Goal: Information Seeking & Learning: Check status

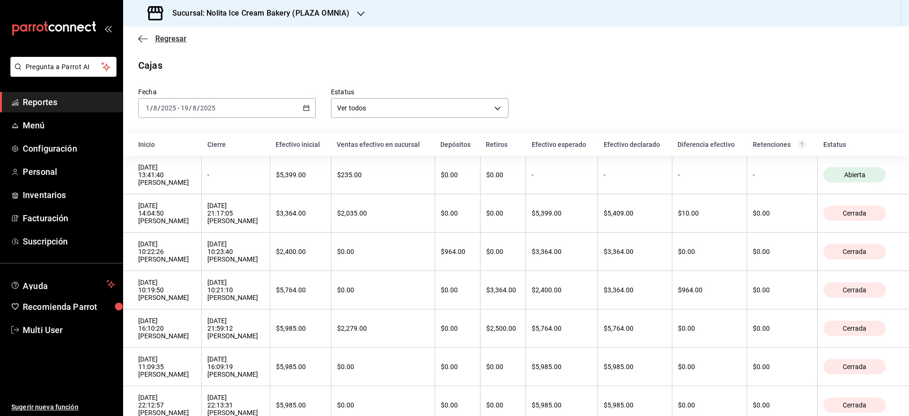
click at [169, 38] on span "Regresar" at bounding box center [170, 38] width 31 height 9
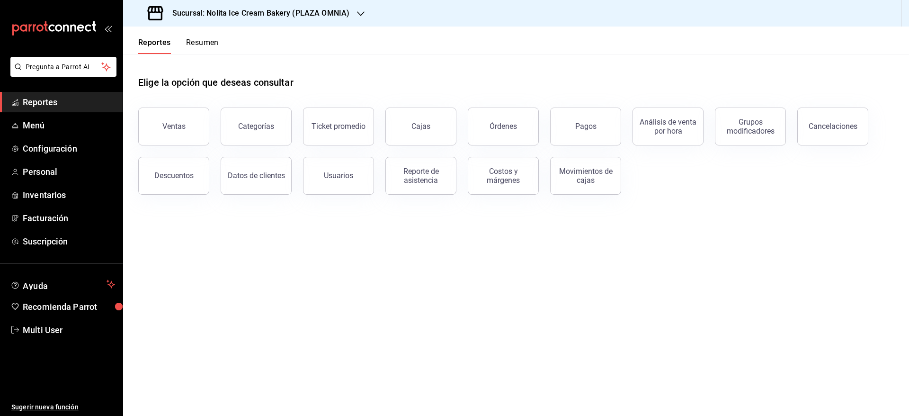
click at [196, 42] on button "Resumen" at bounding box center [202, 46] width 33 height 16
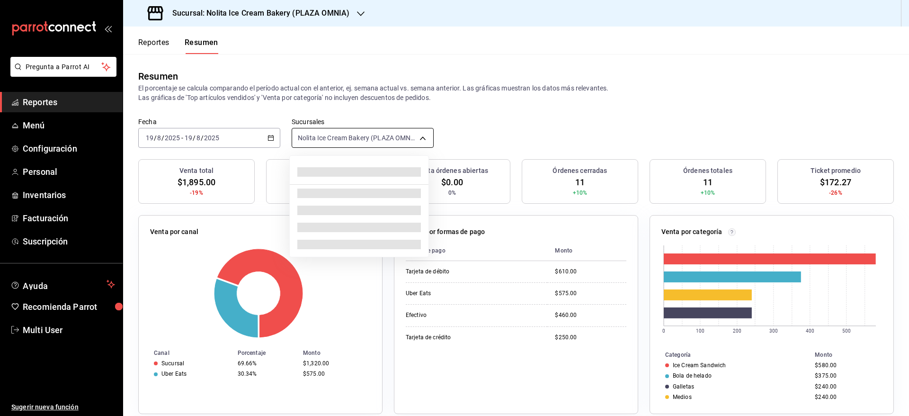
click at [363, 135] on body "Pregunta a Parrot AI Reportes Menú Configuración Personal Inventarios Facturaci…" at bounding box center [454, 208] width 909 height 416
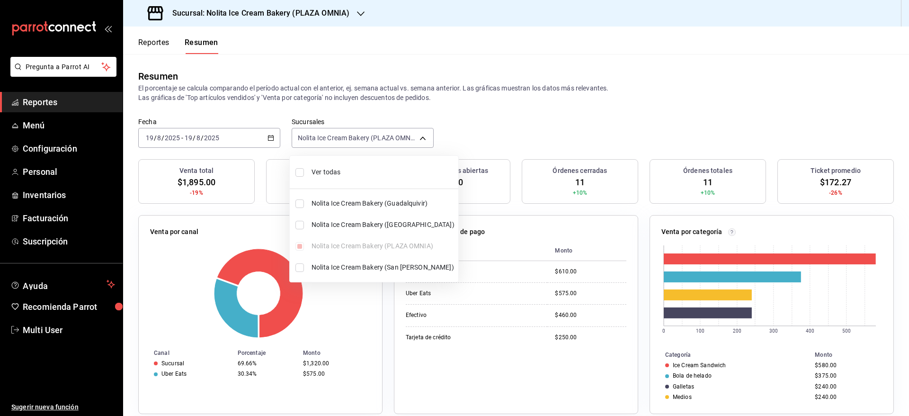
click at [345, 162] on li "Ver todas" at bounding box center [374, 172] width 169 height 25
type input "[object Object],[object Object],[object Object],[object Object]"
checkbox input "true"
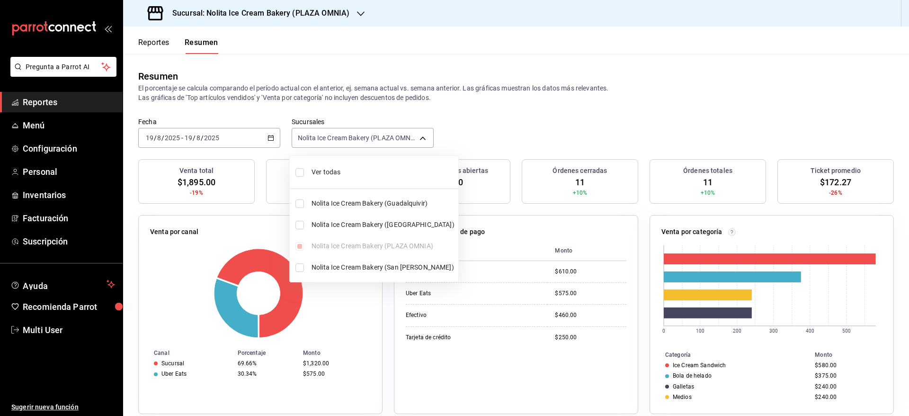
checkbox input "true"
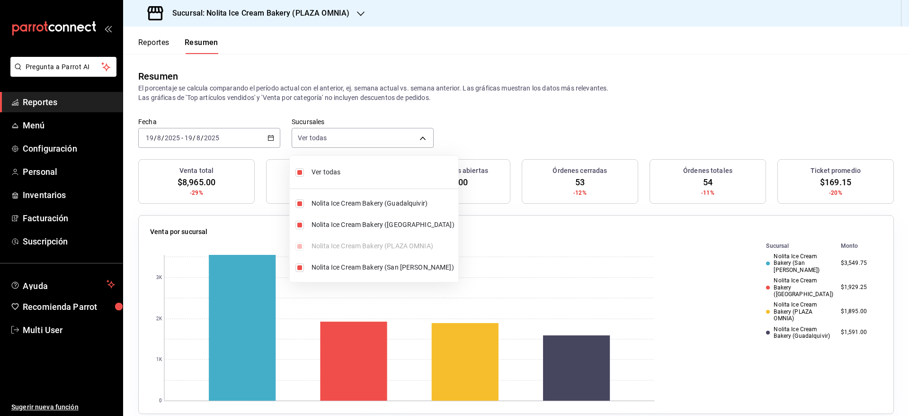
click at [526, 137] on div at bounding box center [454, 208] width 909 height 416
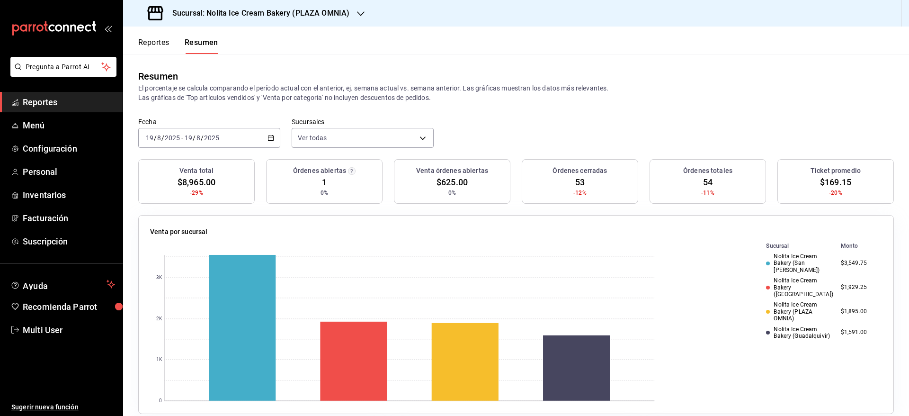
click at [151, 43] on button "Reportes" at bounding box center [153, 46] width 31 height 16
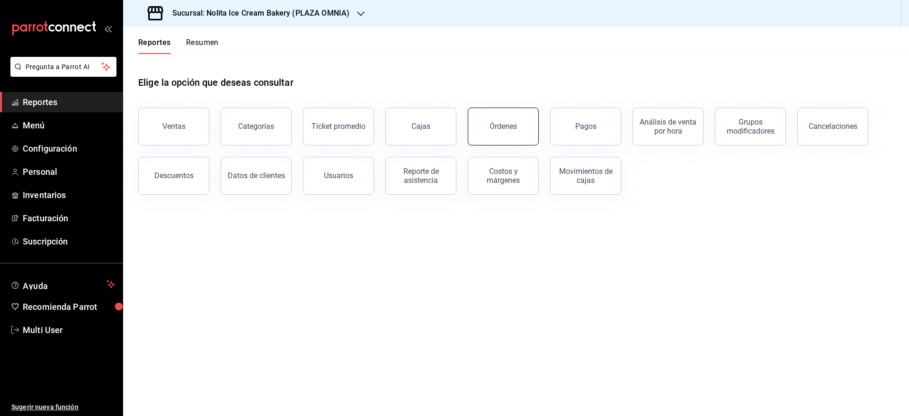
click at [496, 124] on div "Órdenes" at bounding box center [503, 126] width 27 height 9
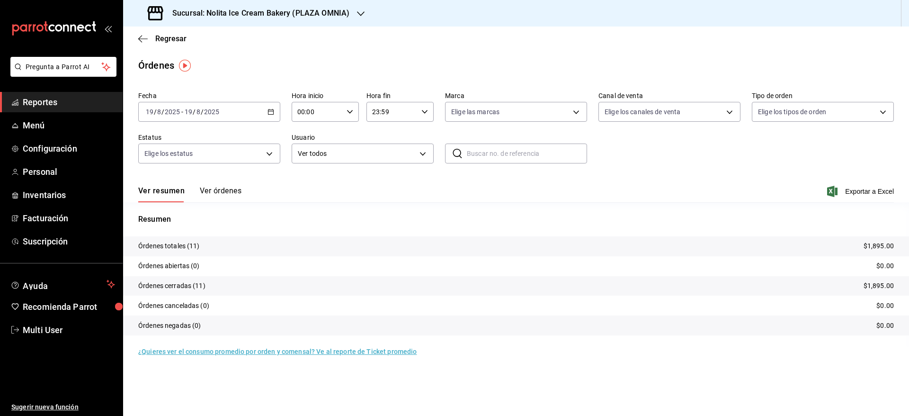
click at [222, 188] on button "Ver órdenes" at bounding box center [221, 194] width 42 height 16
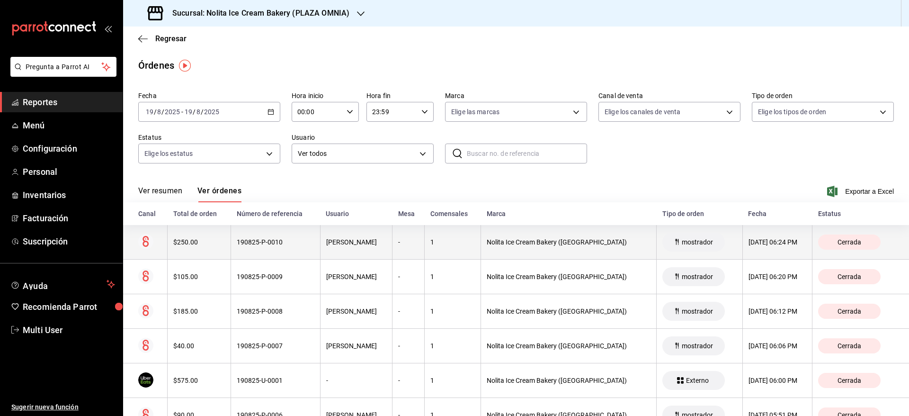
click at [316, 250] on th "190825-P-0010" at bounding box center [275, 242] width 89 height 35
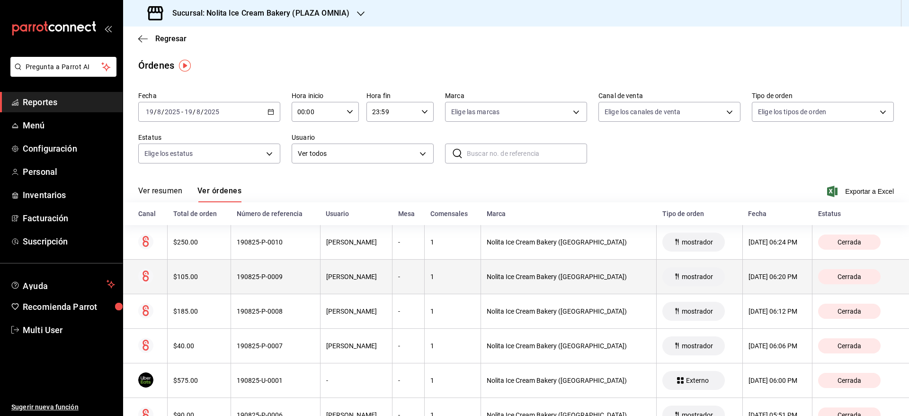
click at [316, 278] on th "190825-P-0009" at bounding box center [275, 277] width 89 height 35
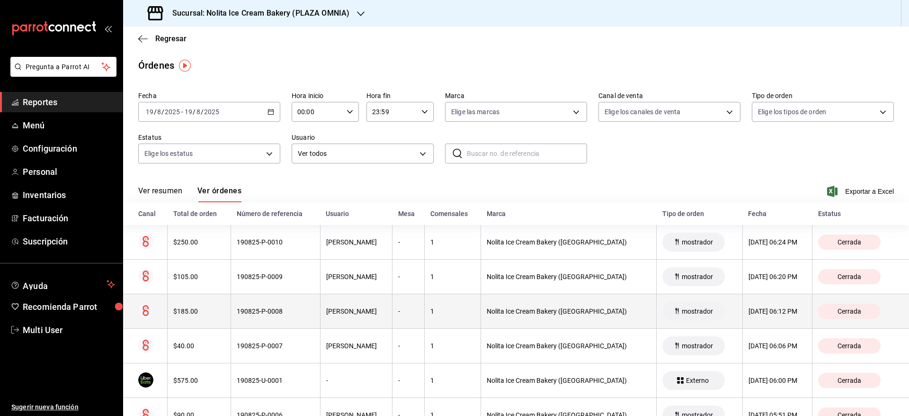
click at [320, 309] on th "[PERSON_NAME]" at bounding box center [356, 311] width 72 height 35
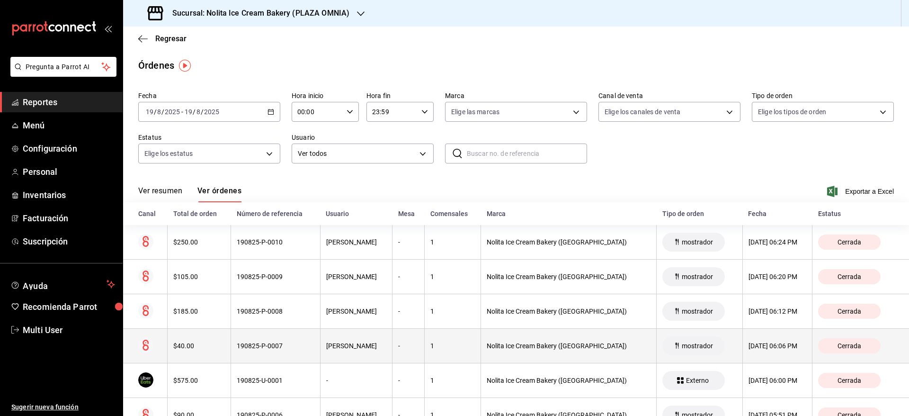
click at [323, 338] on th "[PERSON_NAME]" at bounding box center [356, 346] width 72 height 35
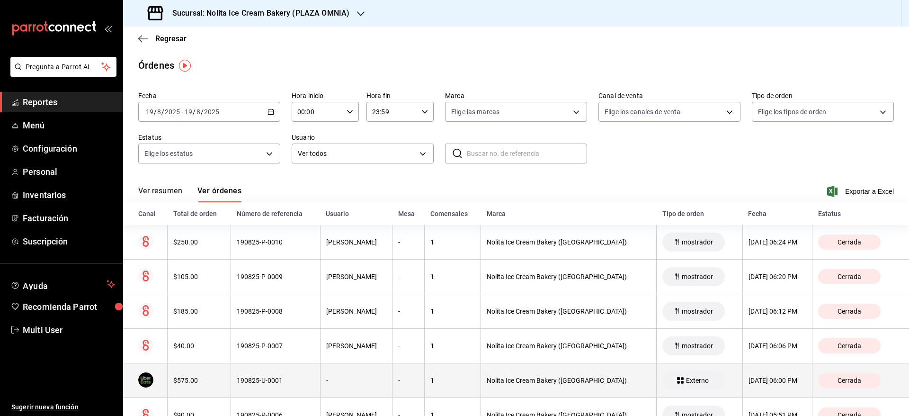
click at [327, 376] on th "-" at bounding box center [356, 380] width 72 height 35
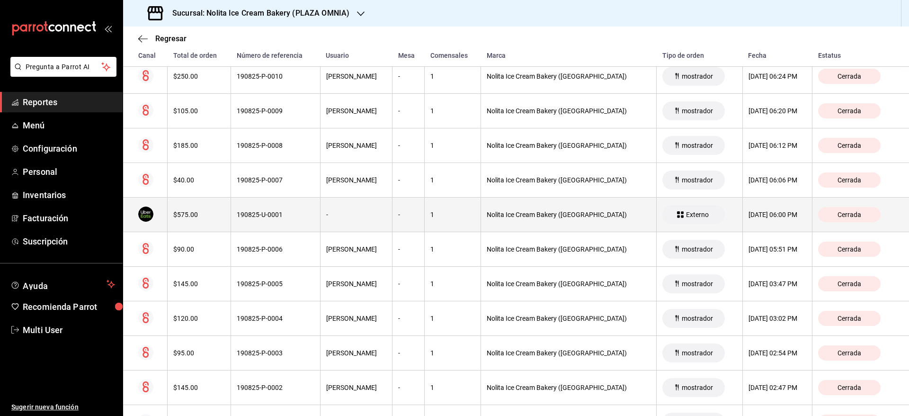
scroll to position [185, 0]
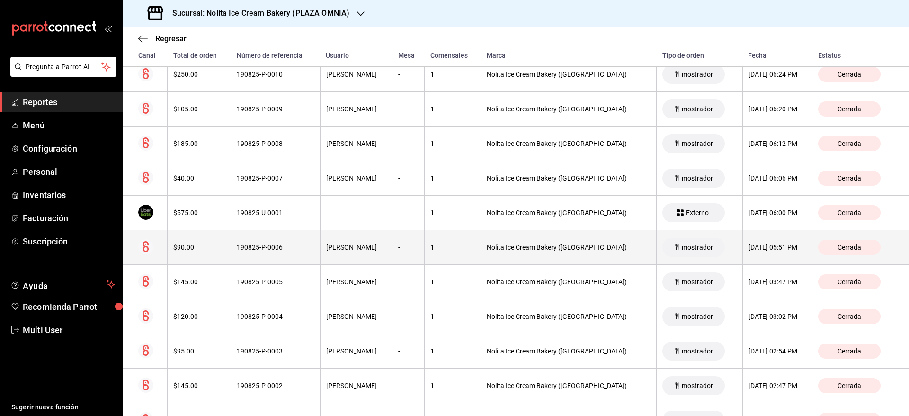
click at [500, 240] on th "Nolita Ice Cream Bakery ([GEOGRAPHIC_DATA])" at bounding box center [569, 247] width 176 height 35
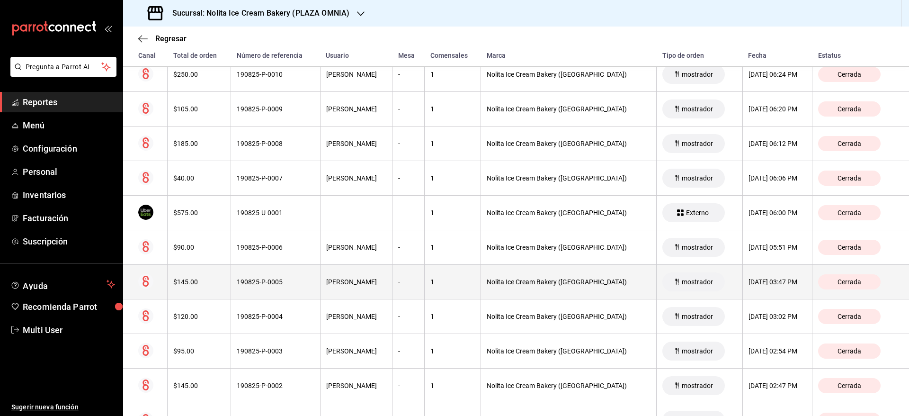
click at [472, 281] on th "1" at bounding box center [453, 282] width 56 height 35
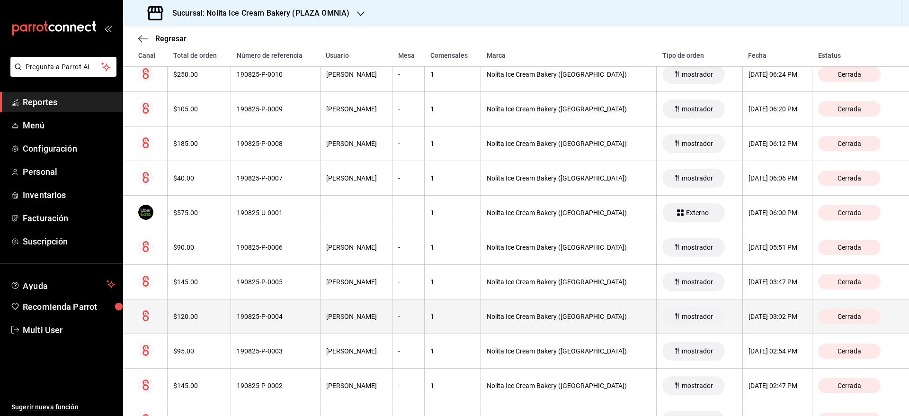
click at [442, 315] on div "1" at bounding box center [452, 317] width 45 height 8
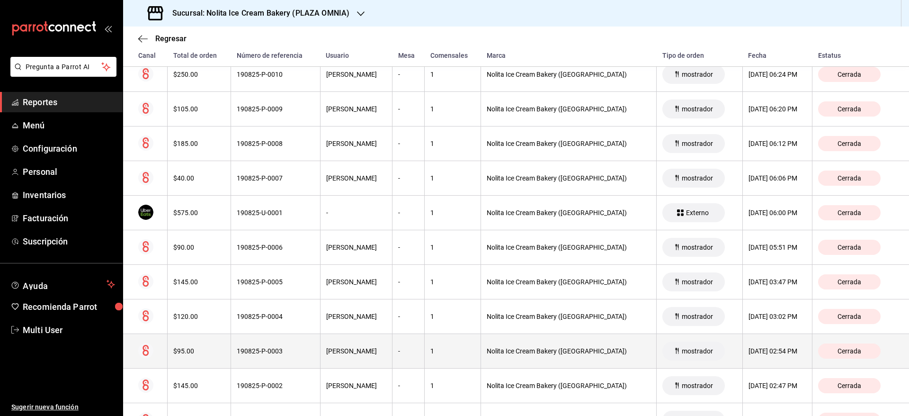
click at [430, 351] on div "1" at bounding box center [452, 351] width 45 height 8
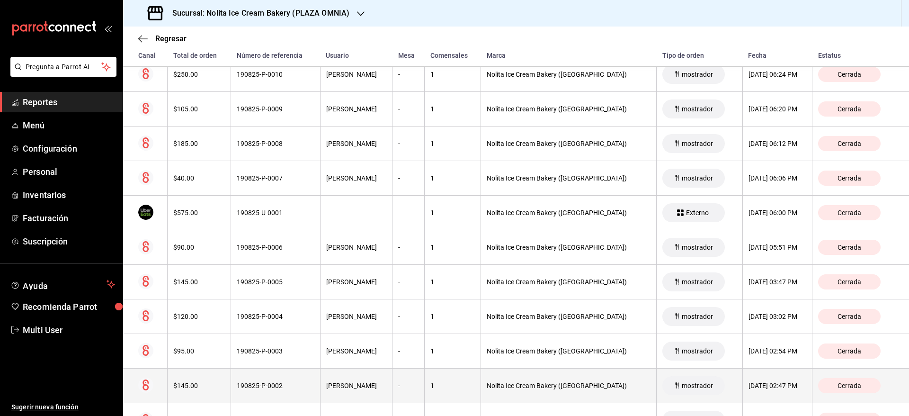
click at [433, 385] on div "1" at bounding box center [452, 386] width 45 height 8
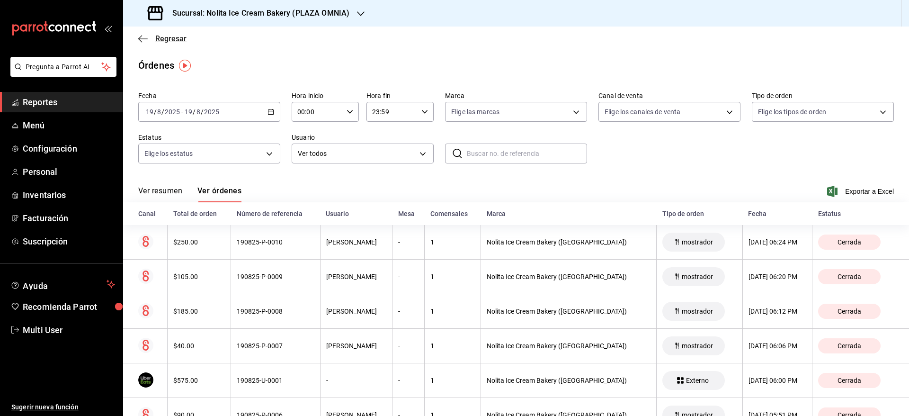
click at [170, 35] on span "Regresar" at bounding box center [170, 38] width 31 height 9
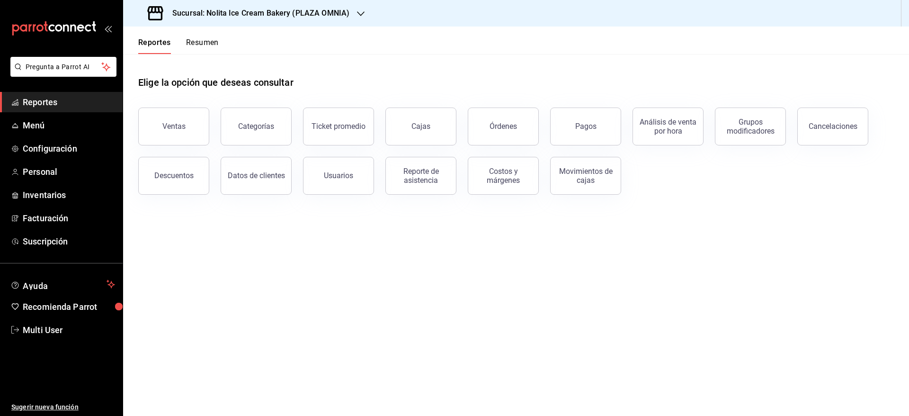
click at [197, 42] on button "Resumen" at bounding box center [202, 46] width 33 height 16
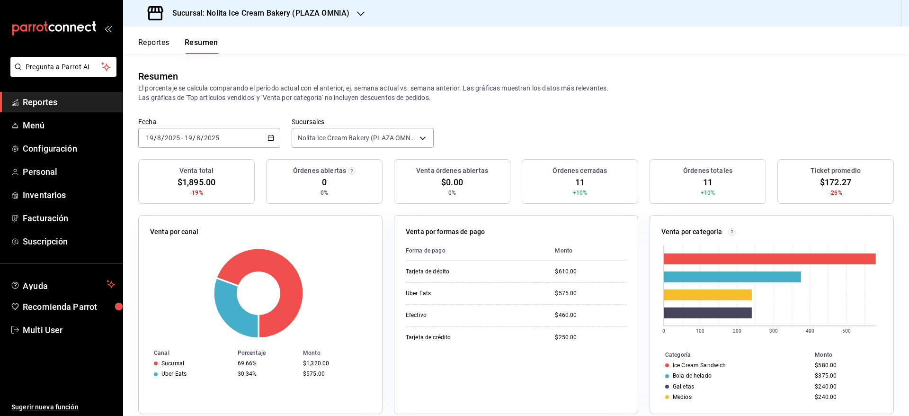
click at [149, 43] on button "Reportes" at bounding box center [153, 46] width 31 height 16
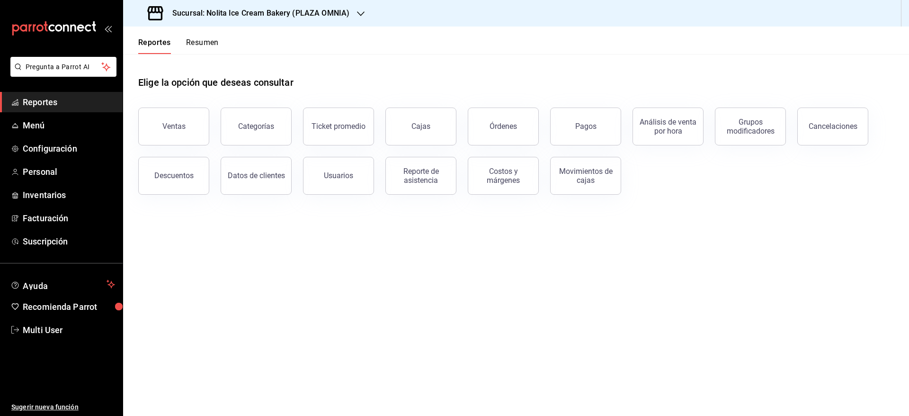
click at [210, 45] on button "Resumen" at bounding box center [202, 46] width 33 height 16
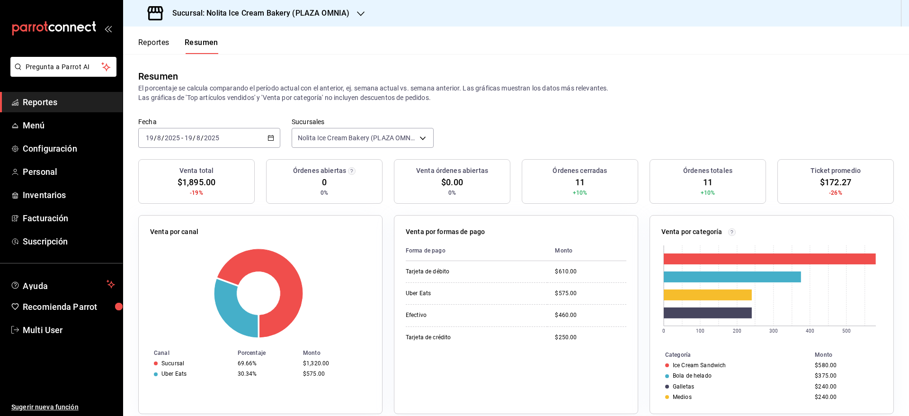
click at [158, 43] on button "Reportes" at bounding box center [153, 46] width 31 height 16
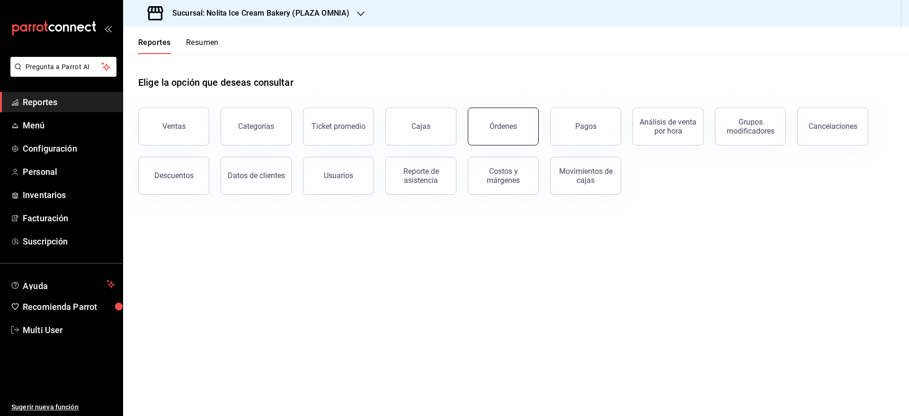
click at [503, 113] on button "Órdenes" at bounding box center [503, 127] width 71 height 38
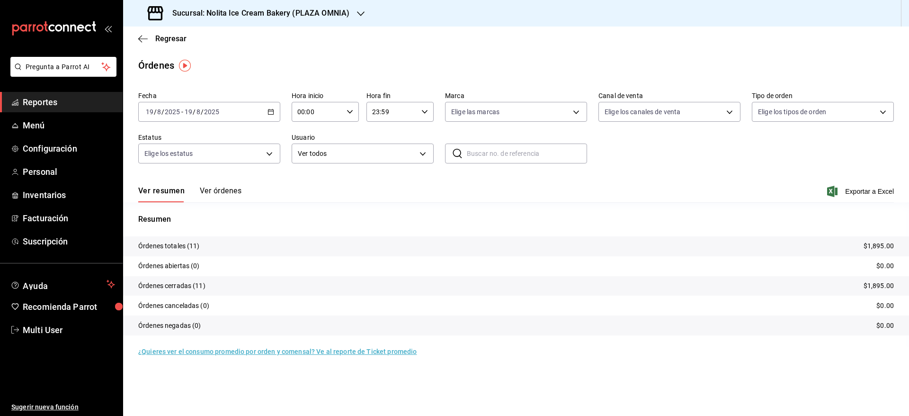
click at [233, 189] on button "Ver órdenes" at bounding box center [221, 194] width 42 height 16
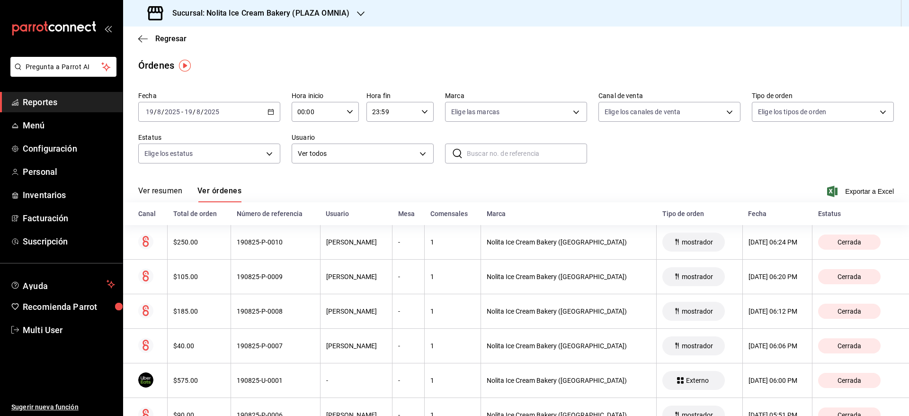
click at [280, 11] on h3 "Sucursal: Nolita Ice Cream Bakery (PLAZA OMNIA)" at bounding box center [257, 13] width 185 height 11
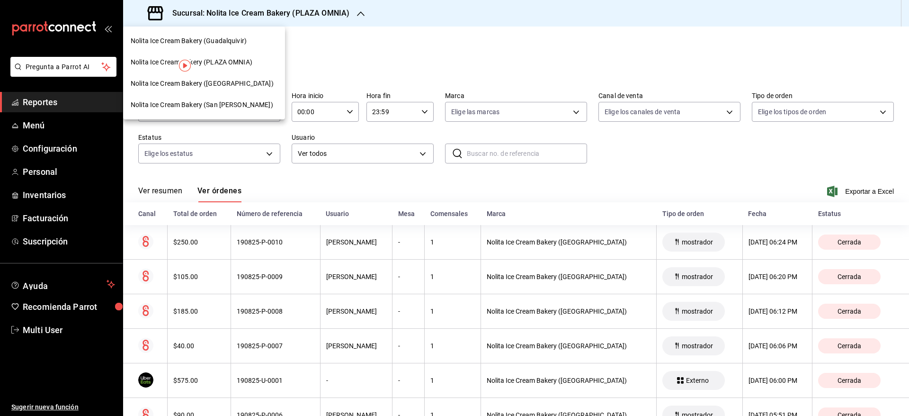
click at [238, 42] on span "Nolita Ice Cream Bakery (Guadalquivir)" at bounding box center [189, 41] width 116 height 10
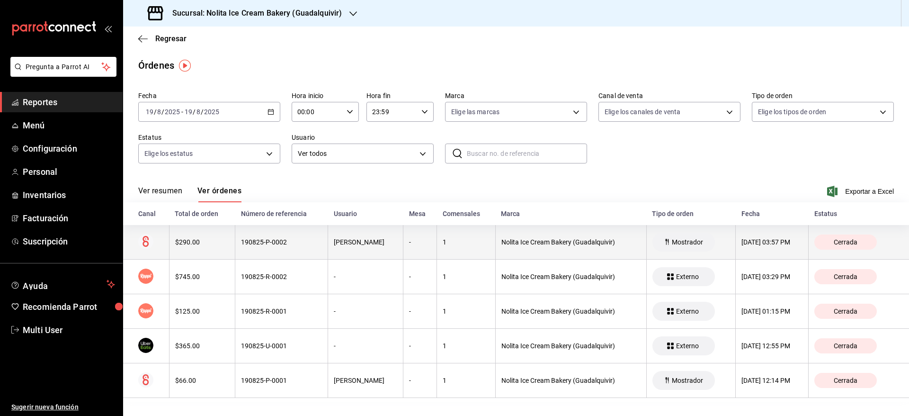
click at [461, 251] on th "1" at bounding box center [466, 242] width 59 height 35
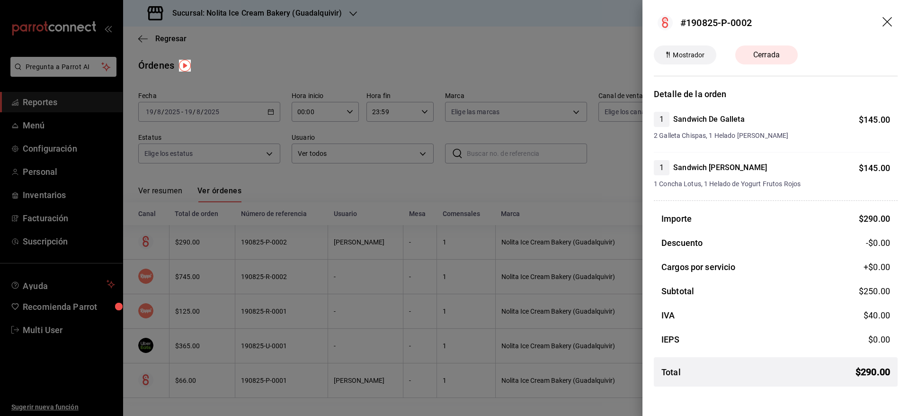
click at [461, 251] on div at bounding box center [454, 208] width 909 height 416
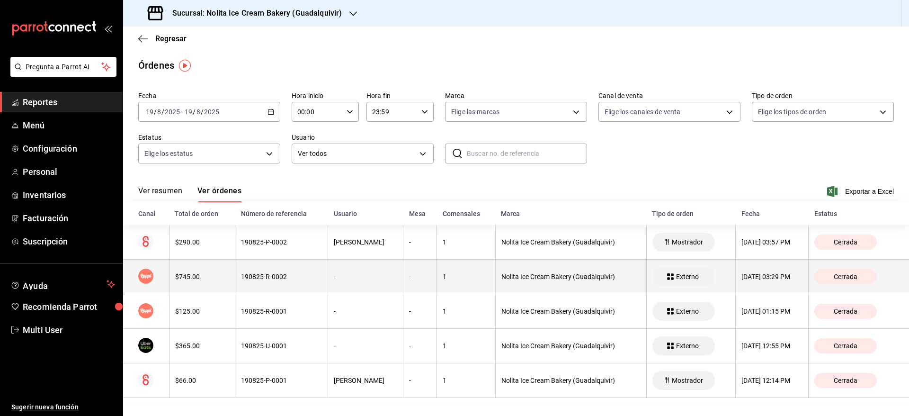
click at [462, 282] on th "1" at bounding box center [466, 277] width 59 height 35
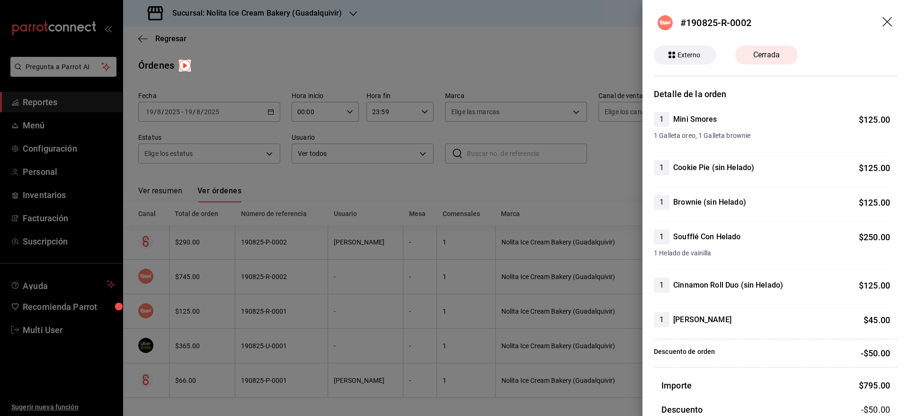
click at [462, 282] on div at bounding box center [454, 208] width 909 height 416
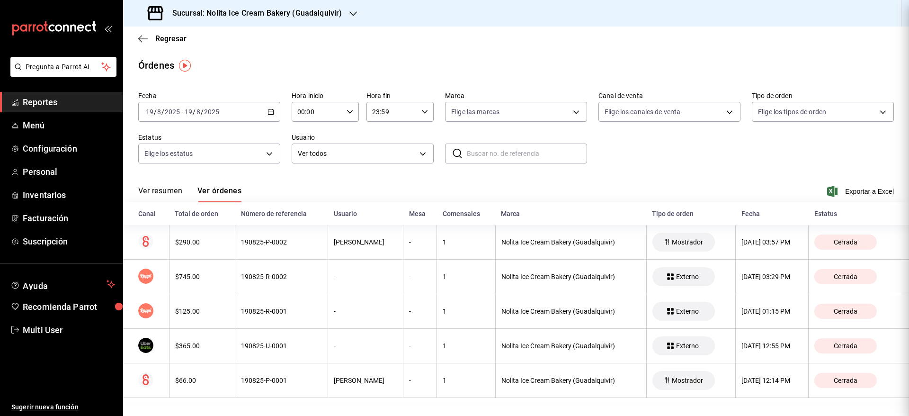
click at [462, 282] on div at bounding box center [454, 208] width 909 height 416
click at [321, 12] on h3 "Sucursal: Nolita Ice Cream Bakery (Guadalquivir)" at bounding box center [253, 13] width 177 height 11
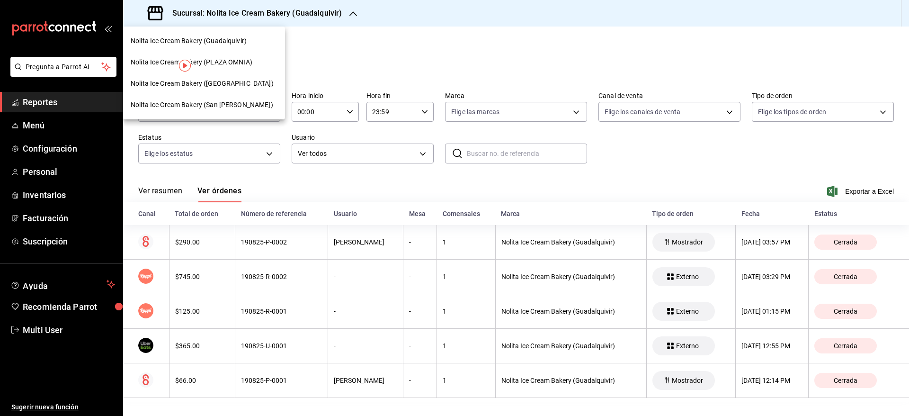
click at [233, 80] on span "Nolita Ice Cream Bakery ([GEOGRAPHIC_DATA])" at bounding box center [202, 84] width 143 height 10
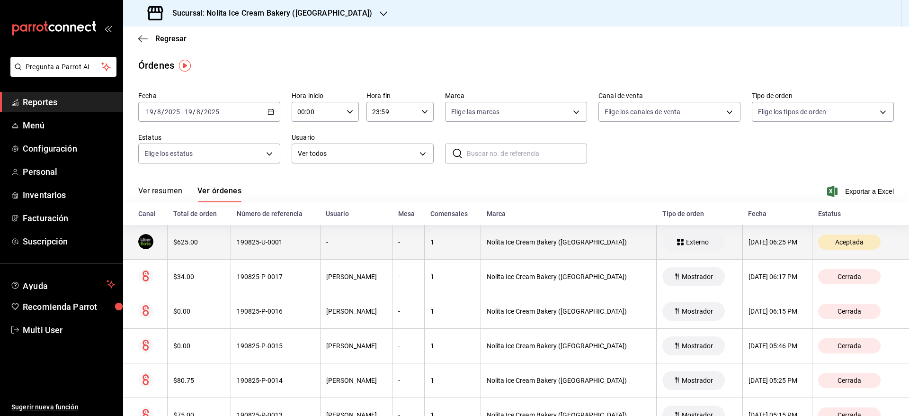
click at [405, 258] on th "-" at bounding box center [409, 242] width 32 height 35
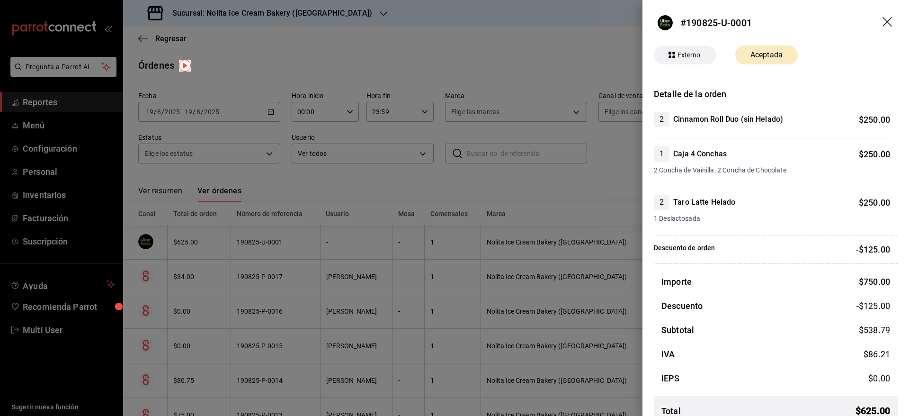
click at [500, 190] on div at bounding box center [454, 208] width 909 height 416
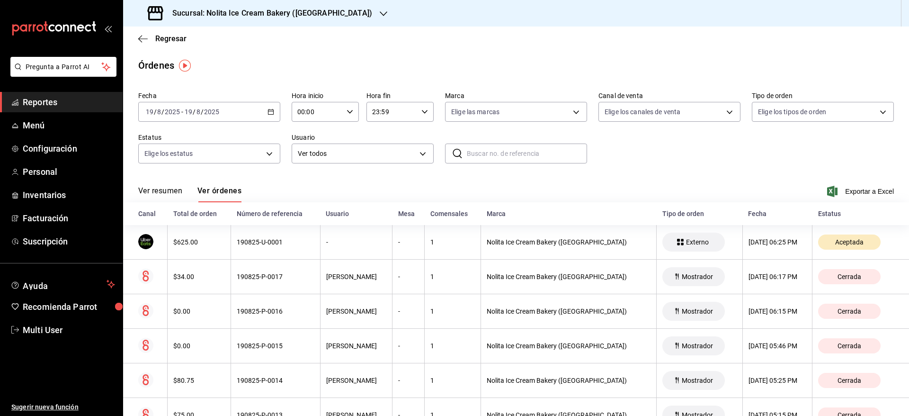
click at [297, 17] on h3 "Sucursal: Nolita Ice Cream Bakery ([GEOGRAPHIC_DATA])" at bounding box center [268, 13] width 207 height 11
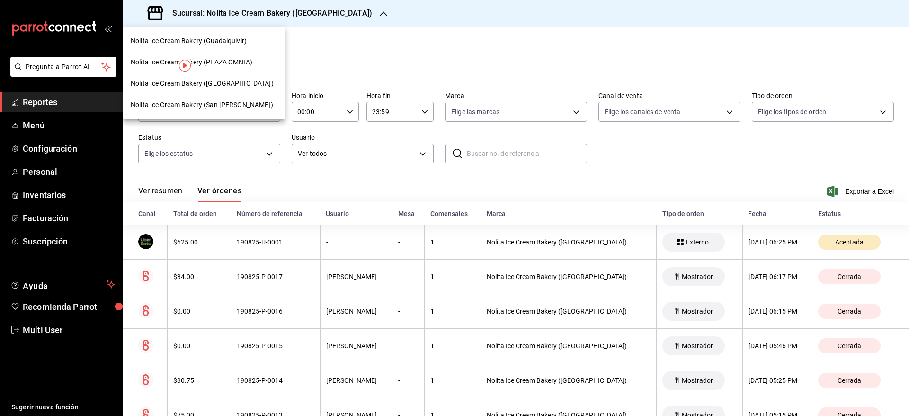
click at [238, 102] on span "Nolita Ice Cream Bakery (San [PERSON_NAME])" at bounding box center [202, 105] width 143 height 10
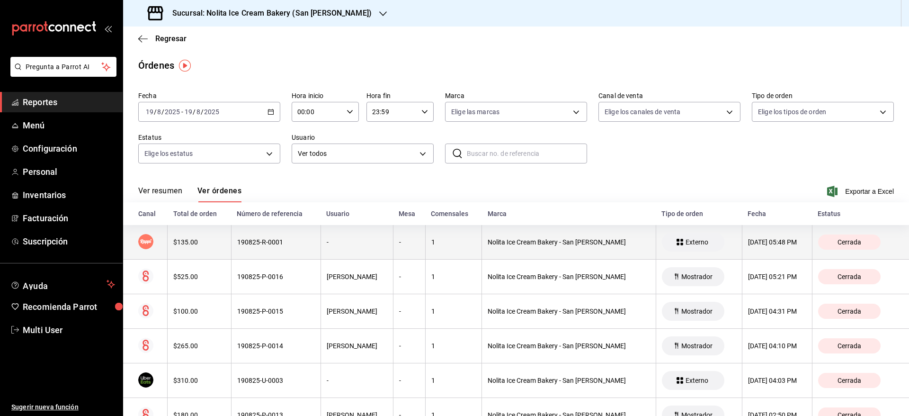
click at [260, 244] on div "190825-R-0001" at bounding box center [276, 242] width 78 height 8
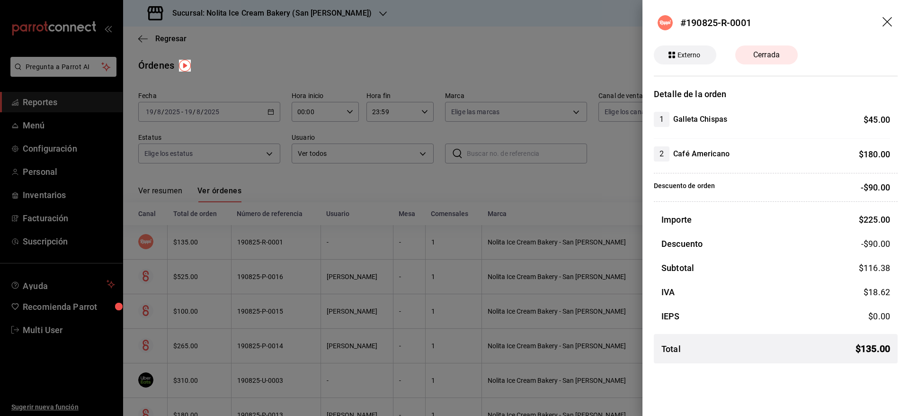
click at [260, 244] on div at bounding box center [454, 208] width 909 height 416
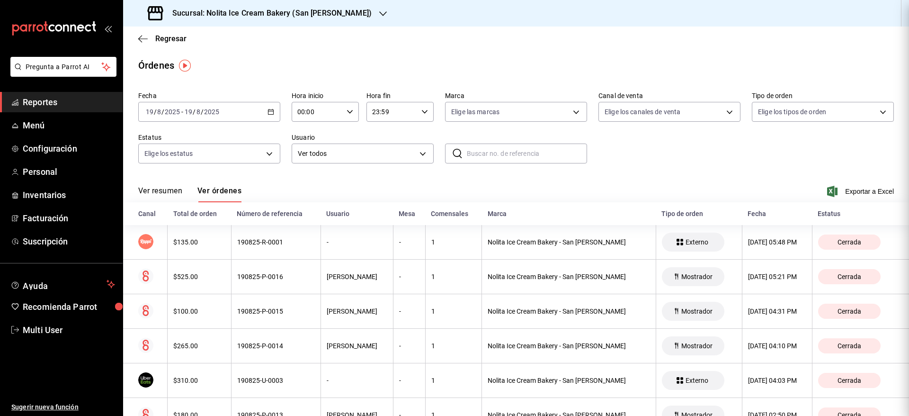
click at [260, 244] on div at bounding box center [454, 208] width 909 height 416
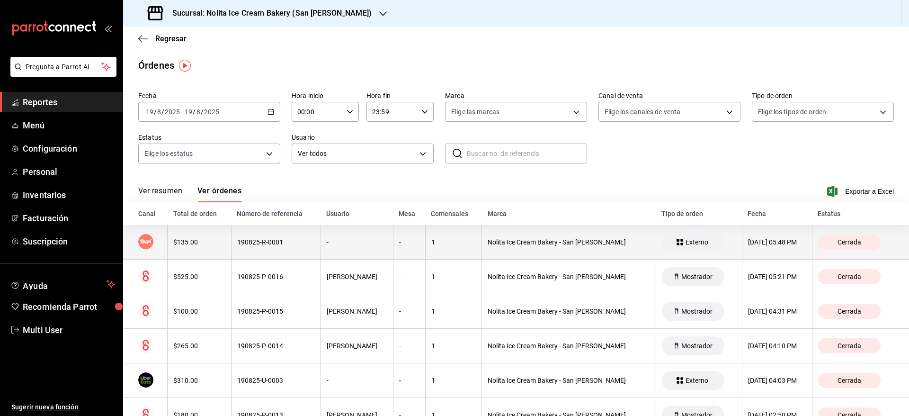
click at [260, 246] on div "190825-R-0001" at bounding box center [276, 242] width 78 height 8
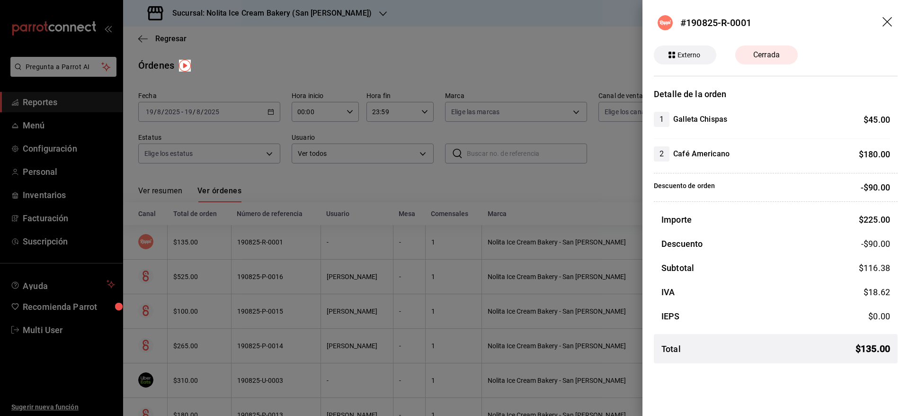
click at [260, 246] on div at bounding box center [454, 208] width 909 height 416
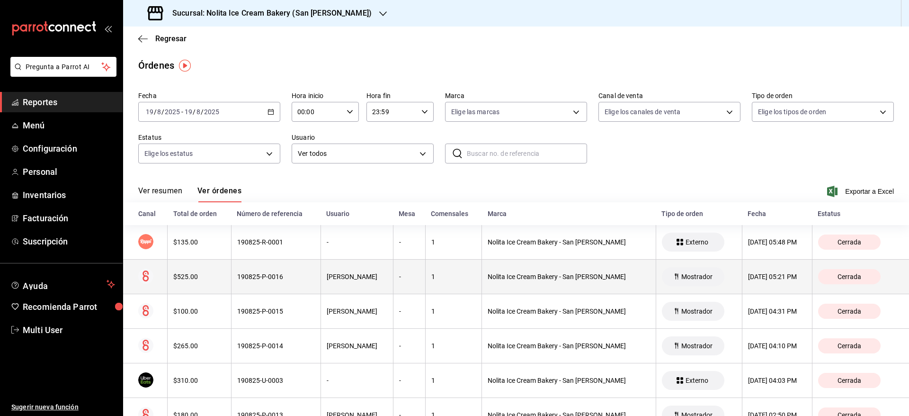
click at [269, 276] on div "190825-P-0016" at bounding box center [276, 277] width 78 height 8
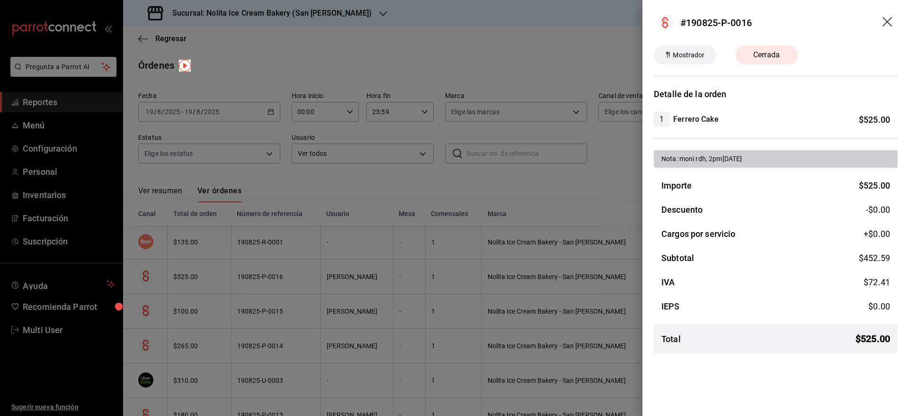
click at [270, 246] on div at bounding box center [454, 208] width 909 height 416
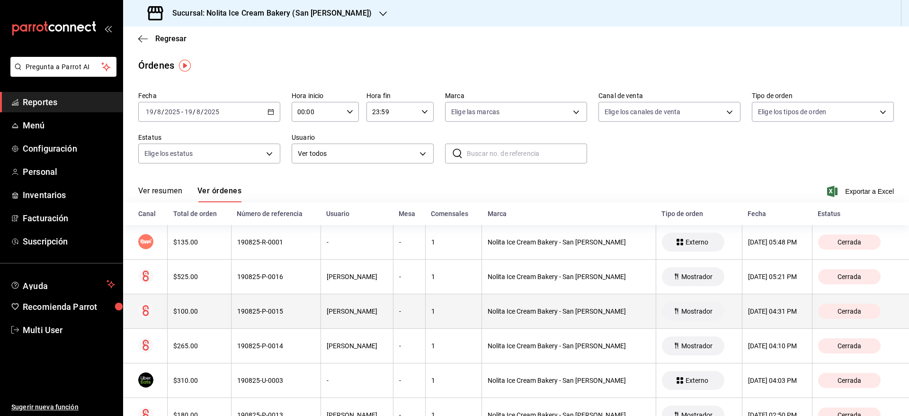
click at [284, 309] on div "190825-P-0015" at bounding box center [276, 311] width 78 height 8
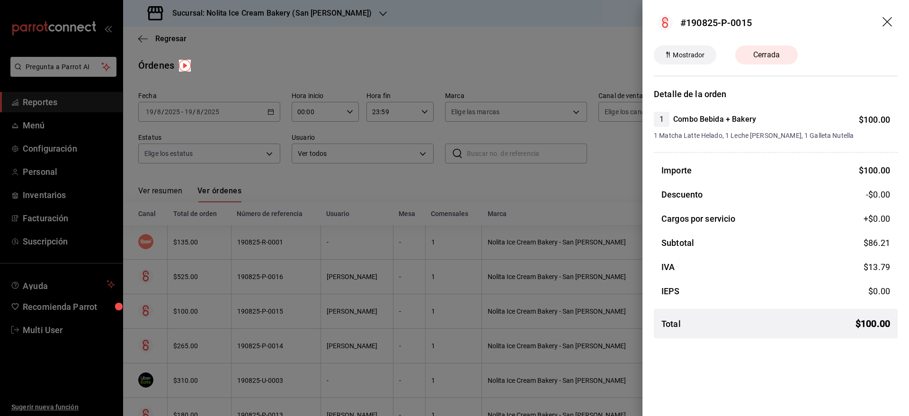
click at [284, 309] on div at bounding box center [454, 208] width 909 height 416
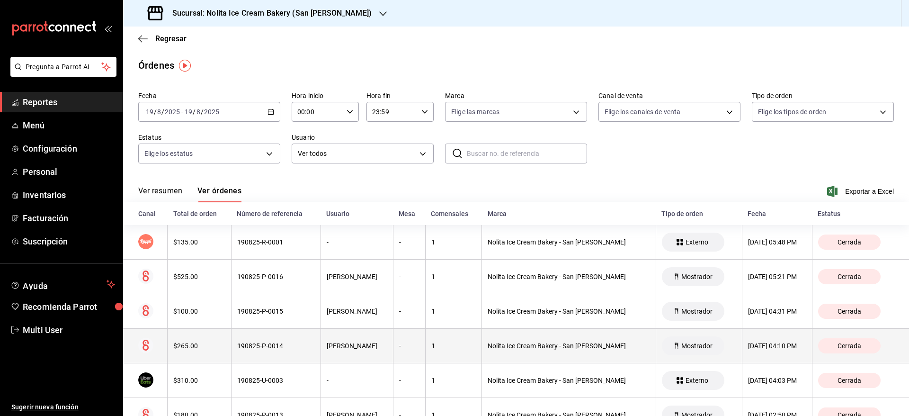
click at [296, 349] on div "190825-P-0014" at bounding box center [276, 346] width 78 height 8
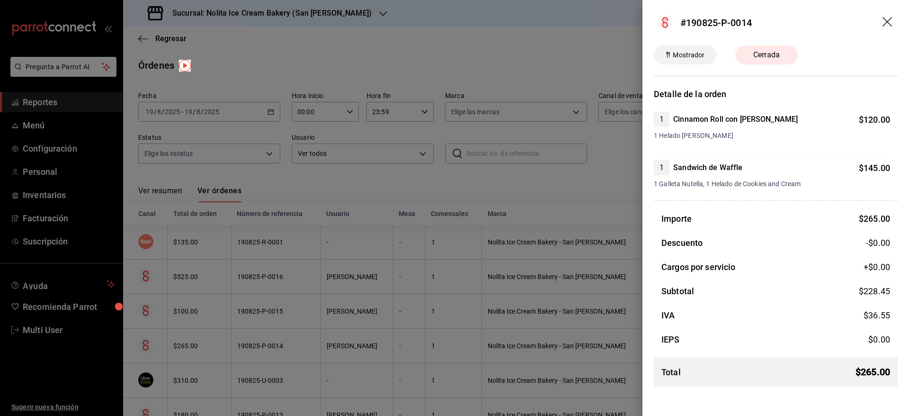
click at [371, 226] on div at bounding box center [454, 208] width 909 height 416
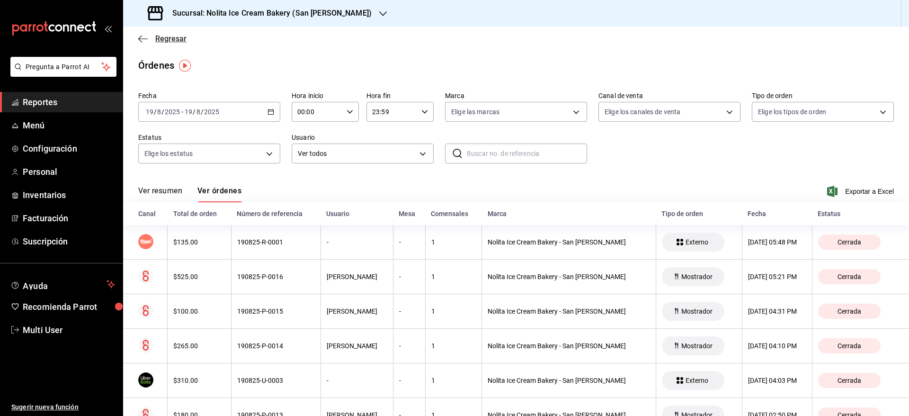
click at [183, 39] on span "Regresar" at bounding box center [170, 38] width 31 height 9
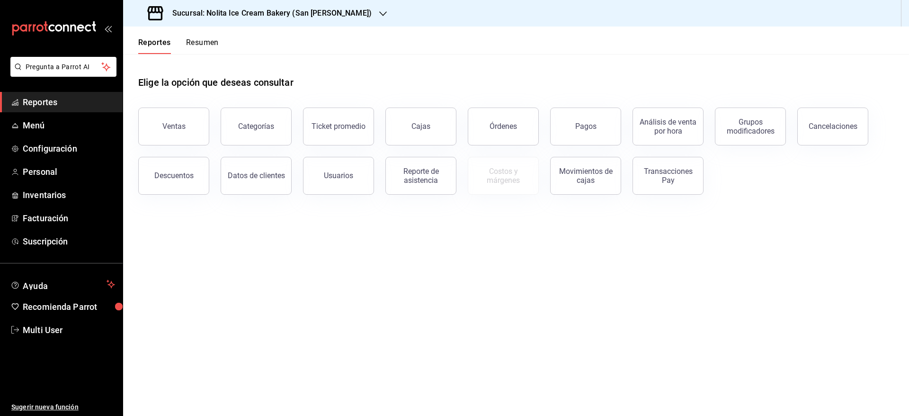
click at [205, 44] on button "Resumen" at bounding box center [202, 46] width 33 height 16
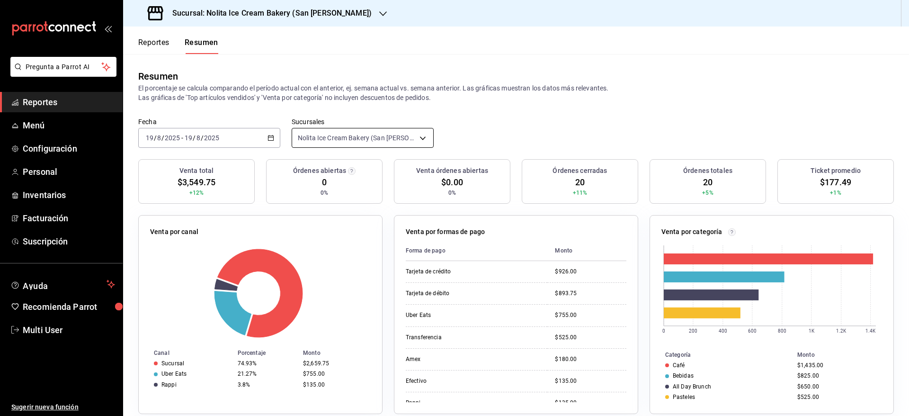
click at [371, 138] on body "Pregunta a Parrot AI Reportes Menú Configuración Personal Inventarios Facturaci…" at bounding box center [454, 208] width 909 height 416
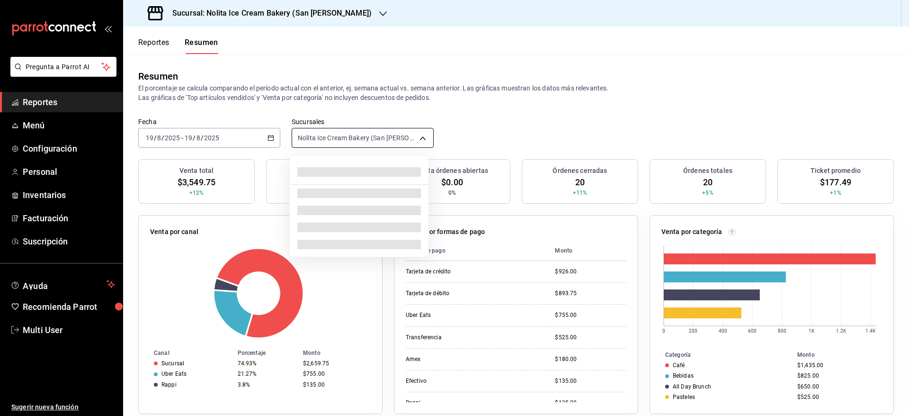
click at [371, 138] on div at bounding box center [454, 208] width 909 height 416
click at [360, 132] on body "Pregunta a Parrot AI Reportes Menú Configuración Personal Inventarios Facturaci…" at bounding box center [454, 208] width 909 height 416
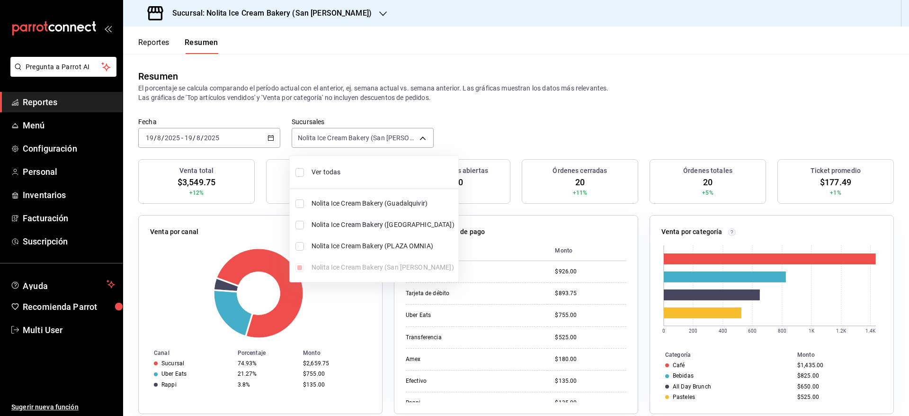
click at [336, 171] on span "Ver todas" at bounding box center [383, 172] width 143 height 10
type input "[object Object],[object Object],[object Object],[object Object]"
checkbox input "true"
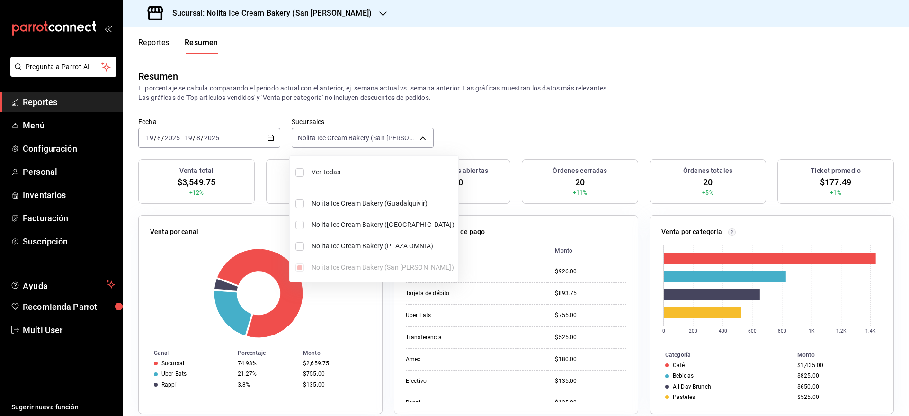
checkbox input "true"
click at [336, 171] on span "Ver todas" at bounding box center [383, 172] width 143 height 10
type input "[object Object]"
checkbox input "false"
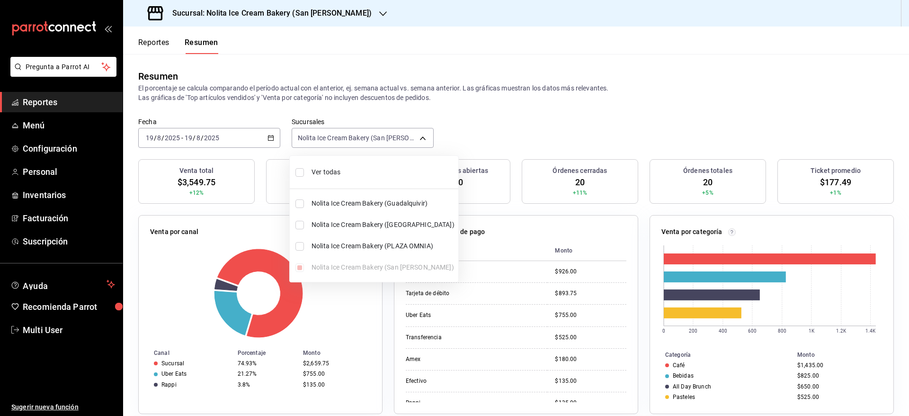
checkbox input "false"
click at [537, 138] on div at bounding box center [454, 208] width 909 height 416
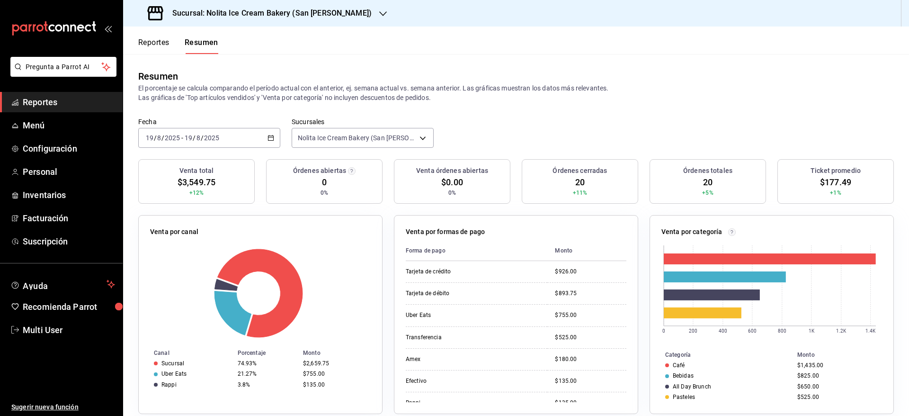
click at [537, 138] on div "Ver todas Nolita Ice Cream Bakery (Guadalquivir) Nolita Ice Cream Bakery (PLAZA…" at bounding box center [454, 208] width 909 height 416
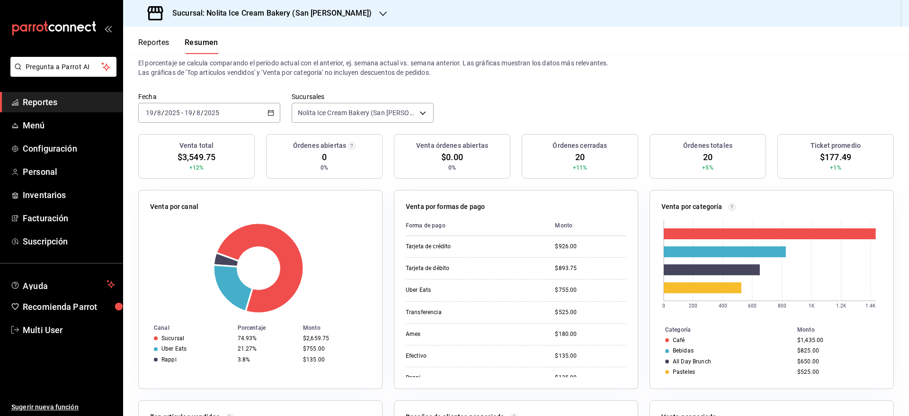
scroll to position [24, 0]
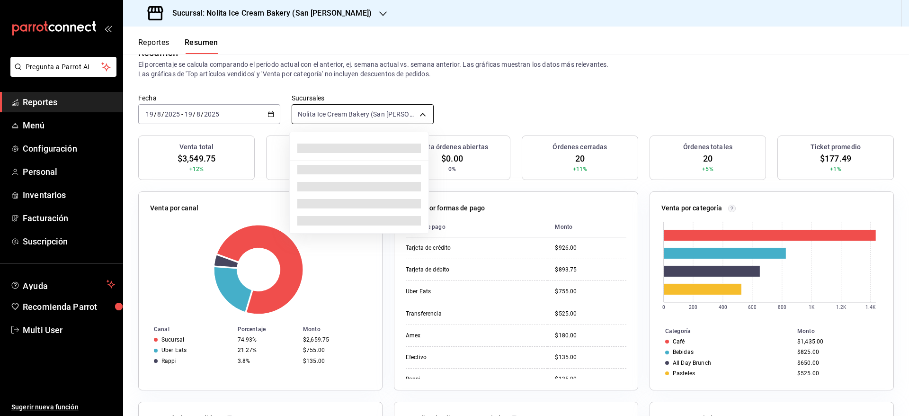
click at [340, 107] on body "Pregunta a Parrot AI Reportes Menú Configuración Personal Inventarios Facturaci…" at bounding box center [454, 208] width 909 height 416
click at [333, 138] on li "Ver todas" at bounding box center [374, 148] width 169 height 25
type input "[object Object],[object Object],[object Object],[object Object]"
checkbox input "true"
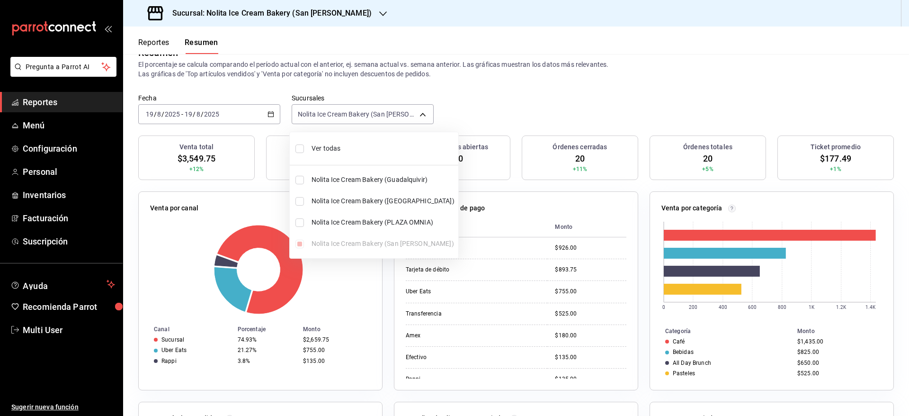
checkbox input "true"
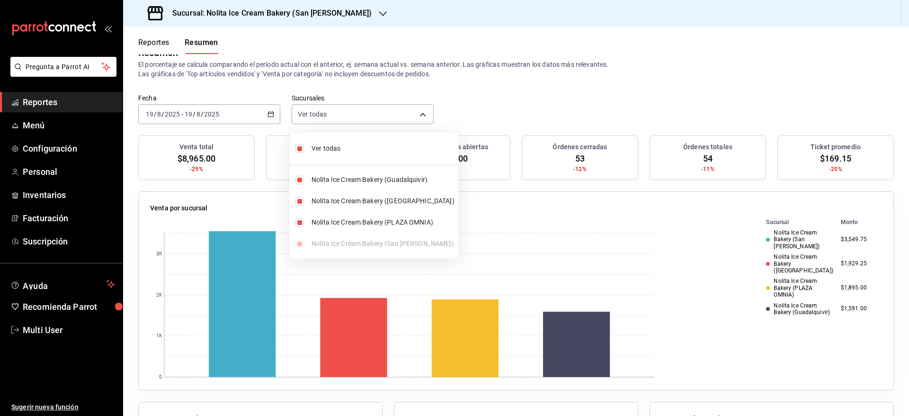
click at [712, 105] on div at bounding box center [454, 208] width 909 height 416
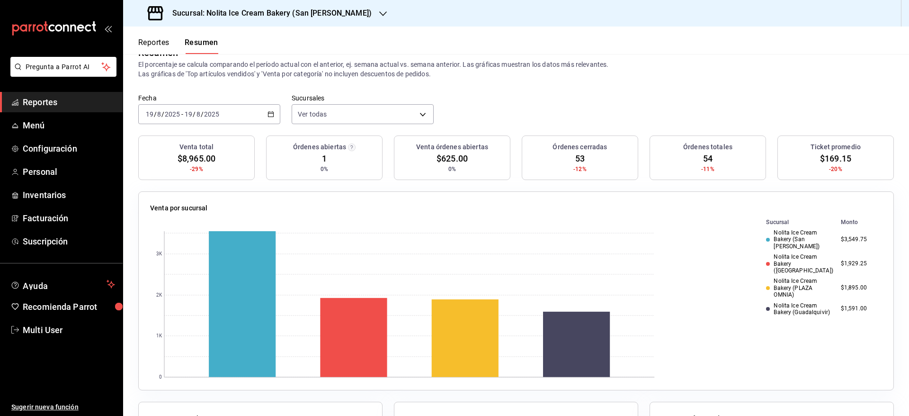
click at [281, 11] on h3 "Sucursal: Nolita Ice Cream Bakery (San [PERSON_NAME])" at bounding box center [268, 13] width 207 height 11
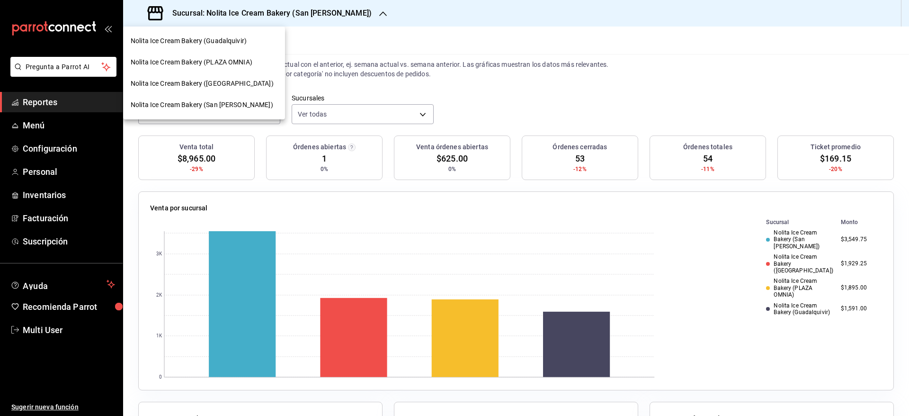
click at [233, 61] on span "Nolita Ice Cream Bakery (PLAZA OMNIA)" at bounding box center [192, 62] width 122 height 10
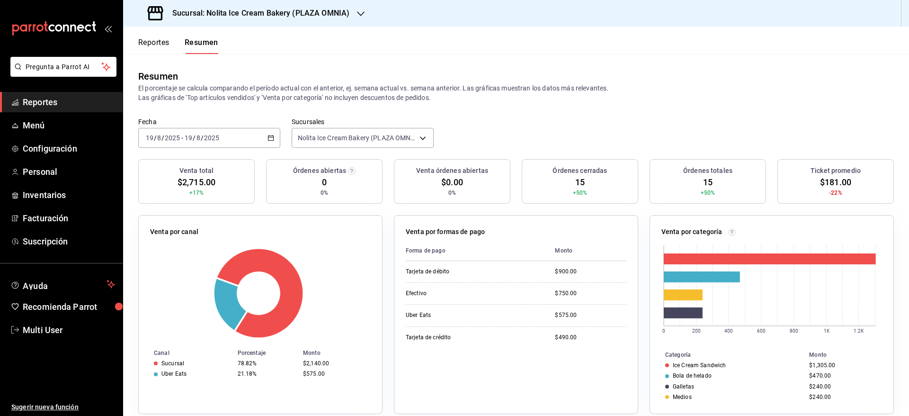
click at [157, 44] on button "Reportes" at bounding box center [153, 46] width 31 height 16
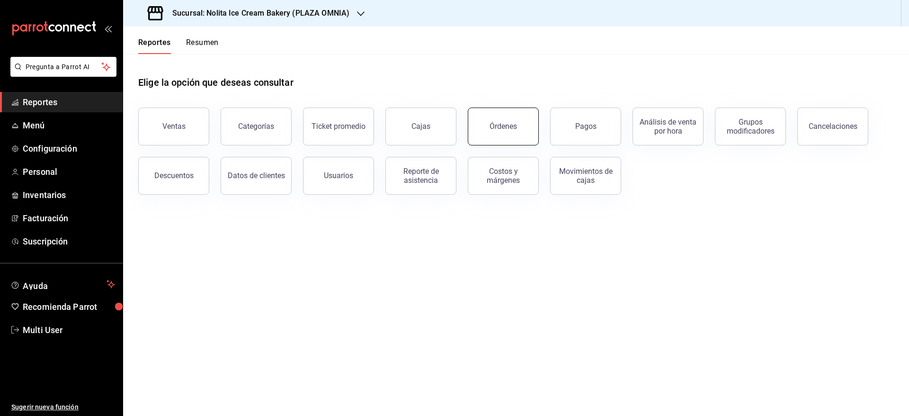
click at [484, 134] on button "Órdenes" at bounding box center [503, 127] width 71 height 38
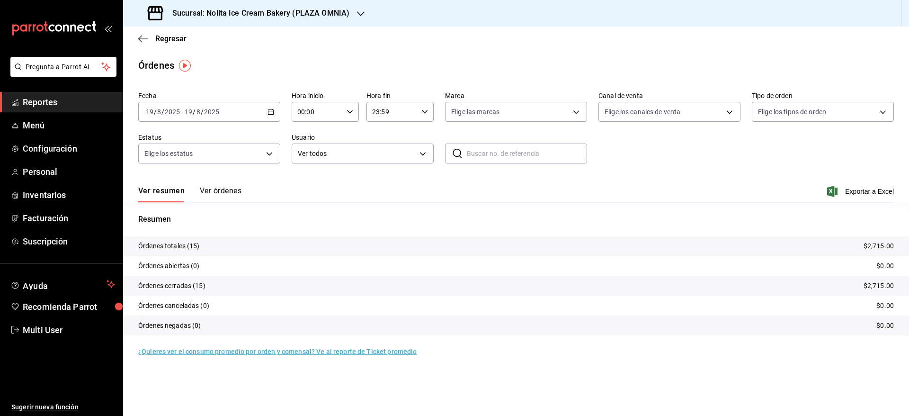
click at [224, 189] on button "Ver órdenes" at bounding box center [221, 194] width 42 height 16
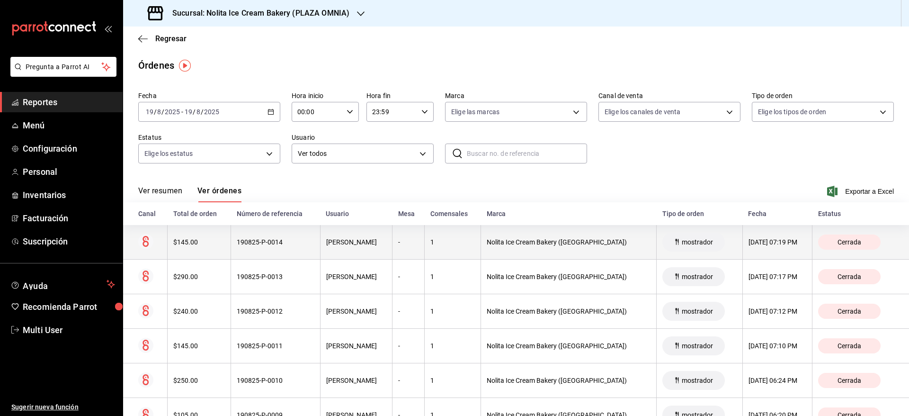
click at [511, 249] on th "Nolita Ice Cream Bakery ([GEOGRAPHIC_DATA])" at bounding box center [569, 242] width 176 height 35
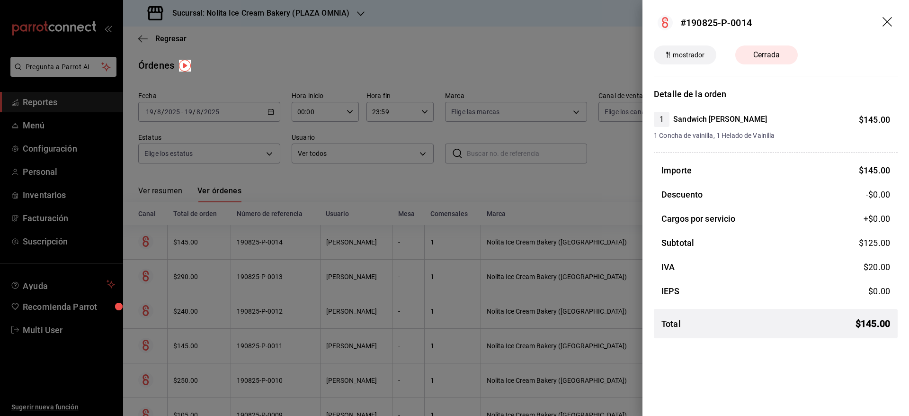
click at [518, 187] on div at bounding box center [454, 208] width 909 height 416
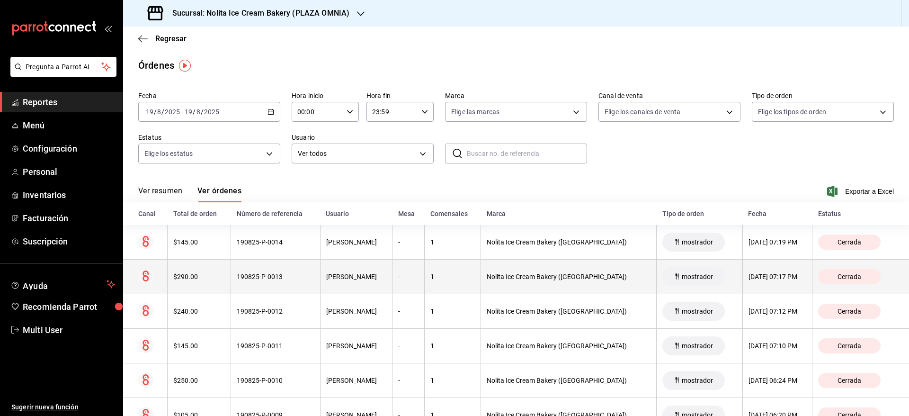
click at [516, 286] on th "Nolita Ice Cream Bakery ([GEOGRAPHIC_DATA])" at bounding box center [569, 277] width 176 height 35
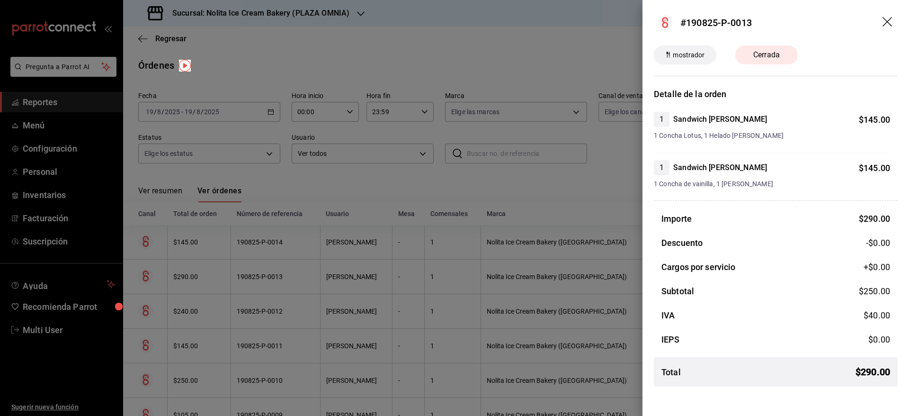
click at [564, 190] on div at bounding box center [454, 208] width 909 height 416
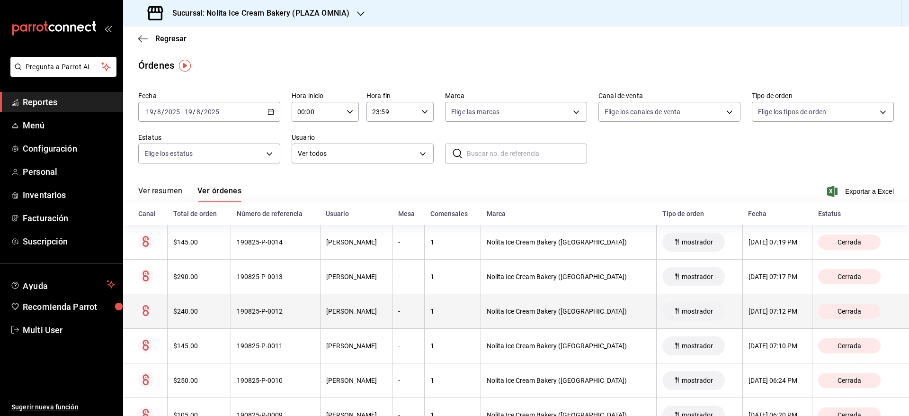
click at [538, 323] on th "Nolita Ice Cream Bakery ([GEOGRAPHIC_DATA])" at bounding box center [569, 311] width 176 height 35
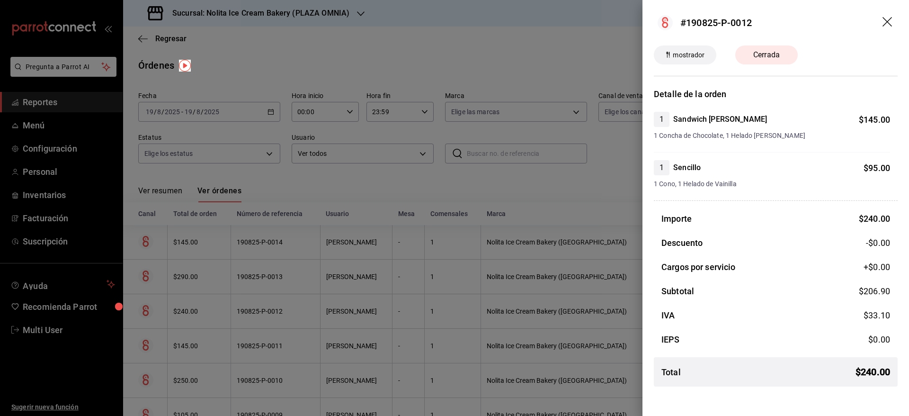
click at [579, 308] on div at bounding box center [454, 208] width 909 height 416
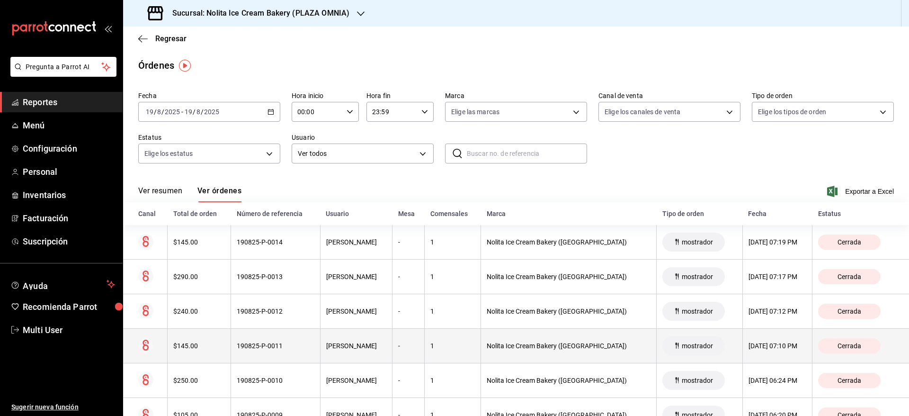
click at [583, 343] on div "Nolita Ice Cream Bakery ([GEOGRAPHIC_DATA])" at bounding box center [569, 346] width 164 height 8
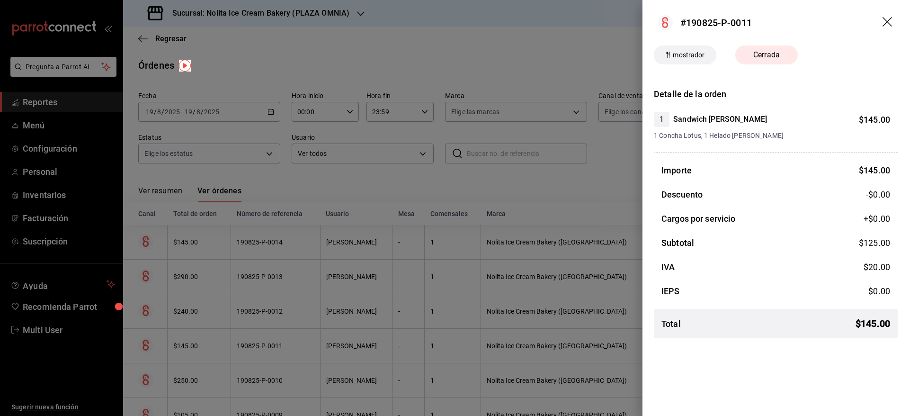
click at [580, 185] on div at bounding box center [454, 208] width 909 height 416
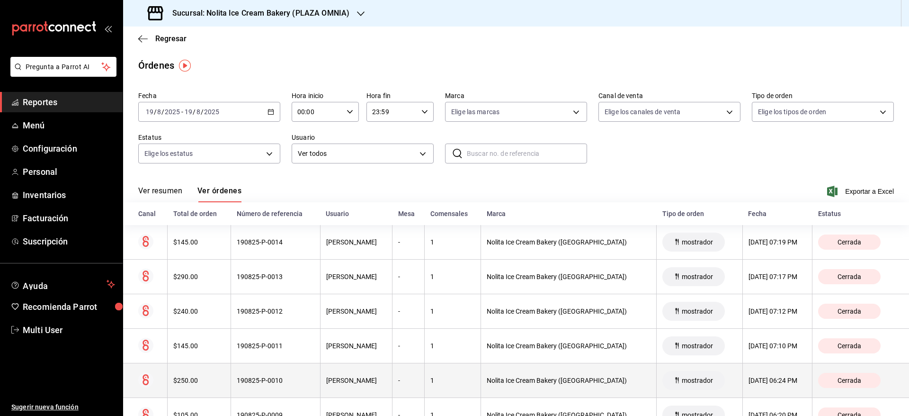
click at [588, 377] on div "Nolita Ice Cream Bakery ([GEOGRAPHIC_DATA])" at bounding box center [569, 381] width 164 height 8
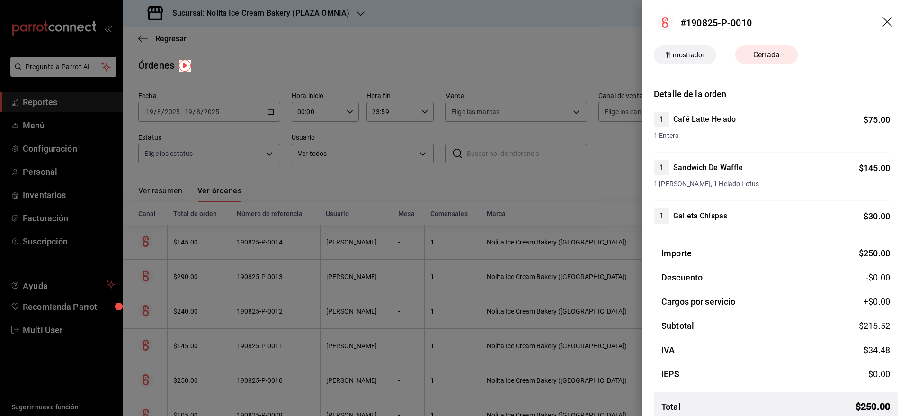
click at [620, 152] on div at bounding box center [454, 208] width 909 height 416
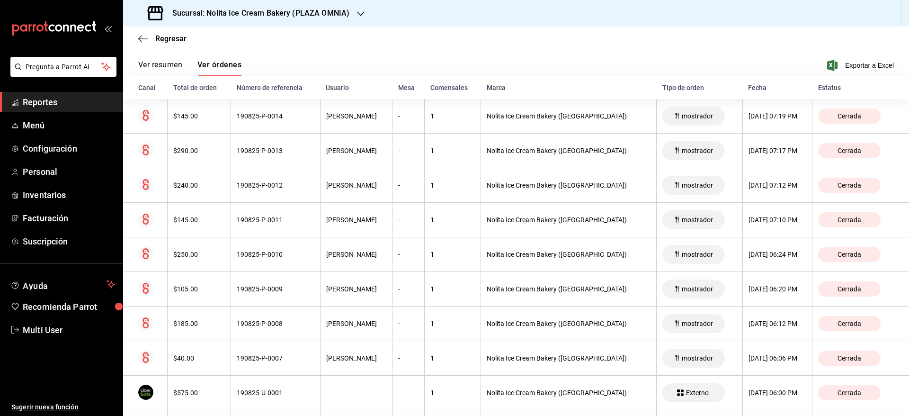
scroll to position [122, 0]
